Goal: Task Accomplishment & Management: Manage account settings

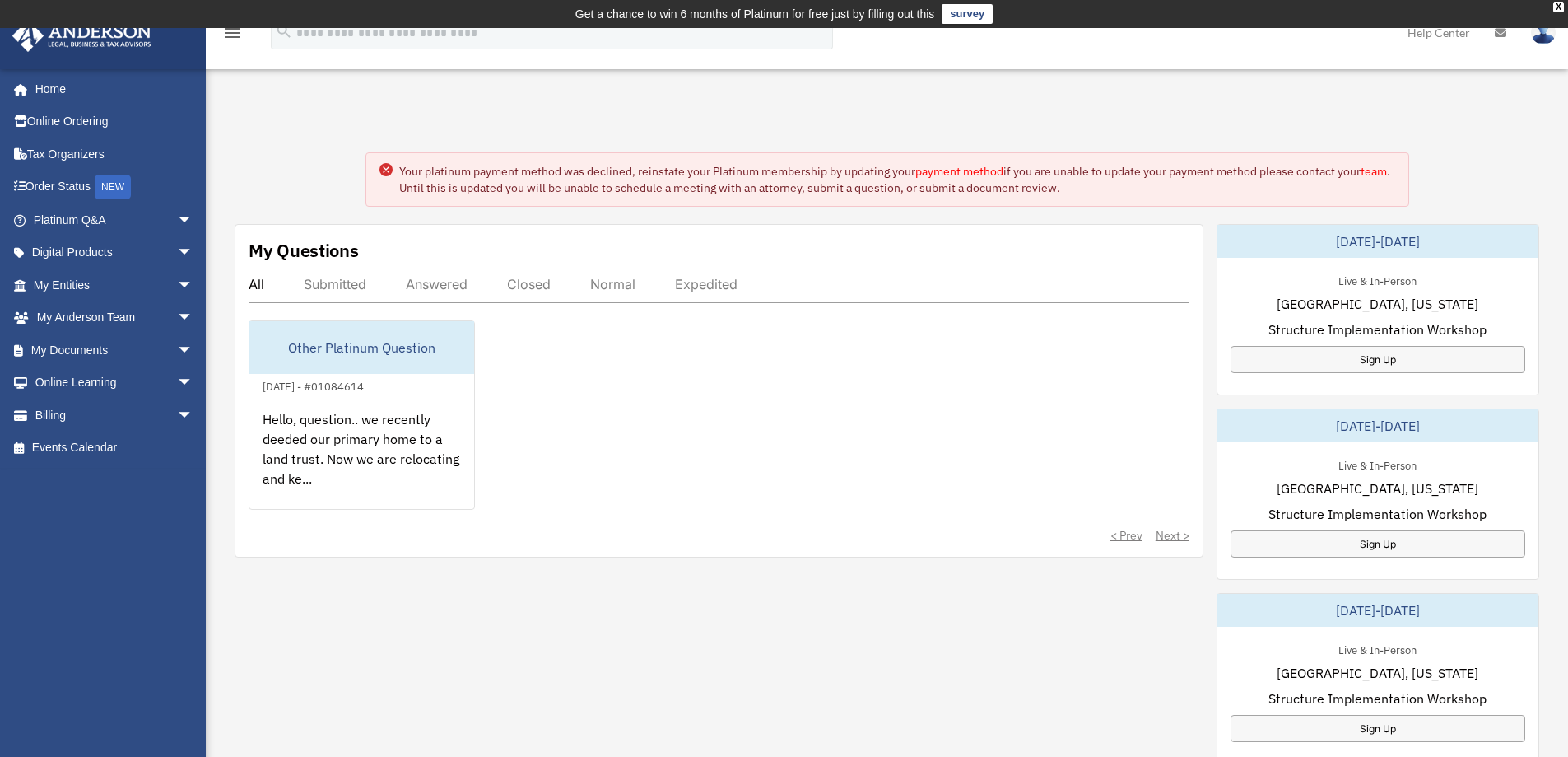
click at [980, 170] on link "payment method" at bounding box center [960, 172] width 88 height 15
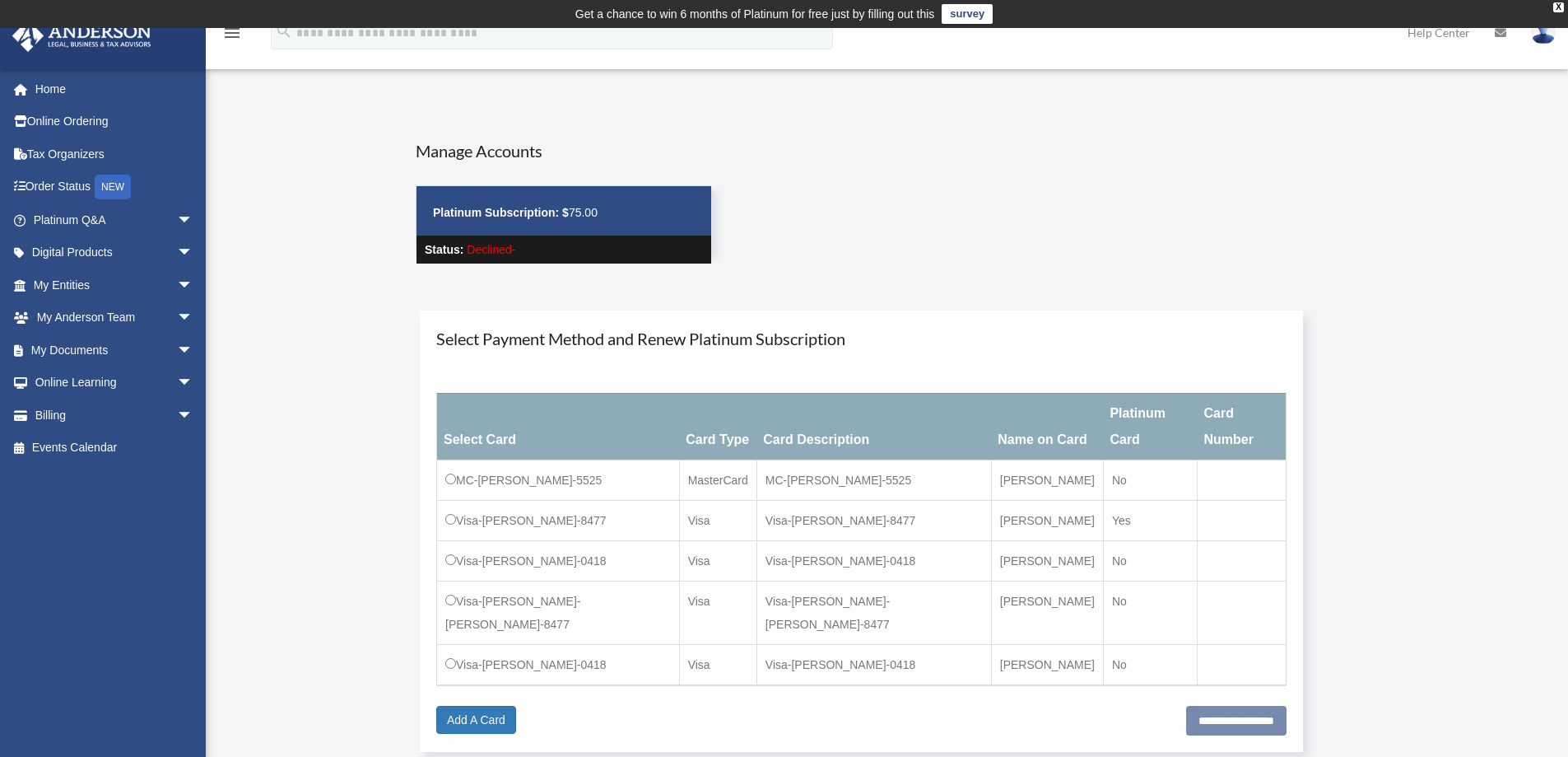
drag, startPoint x: 1114, startPoint y: 497, endPoint x: 1104, endPoint y: 505, distance: 12.8
drag, startPoint x: 1104, startPoint y: 505, endPoint x: 737, endPoint y: 697, distance: 414.2
click at [740, 695] on div "Select Payment Method and Renew Platinum Subscription Select Card Card Type Car…" at bounding box center [861, 531] width 883 height 441
click at [473, 706] on link "Add A Card" at bounding box center [476, 720] width 80 height 28
